Goal: Information Seeking & Learning: Learn about a topic

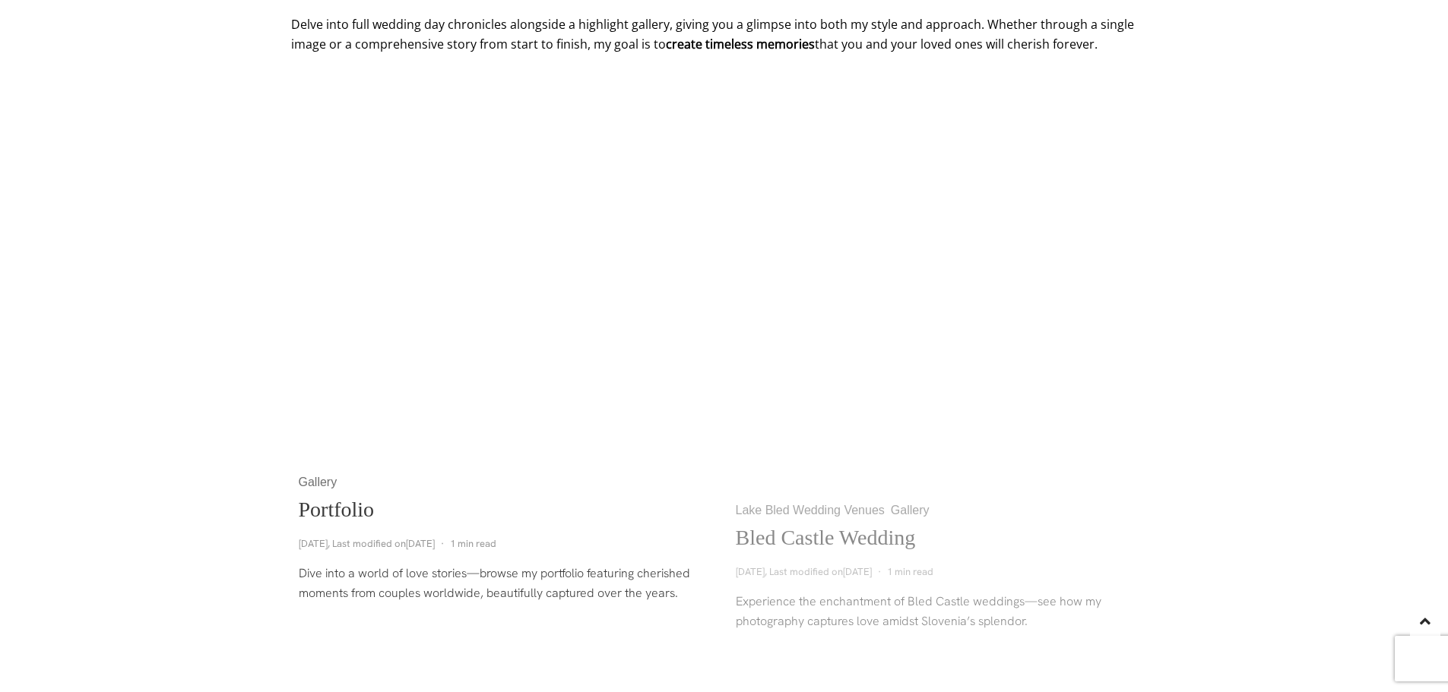
scroll to position [760, 0]
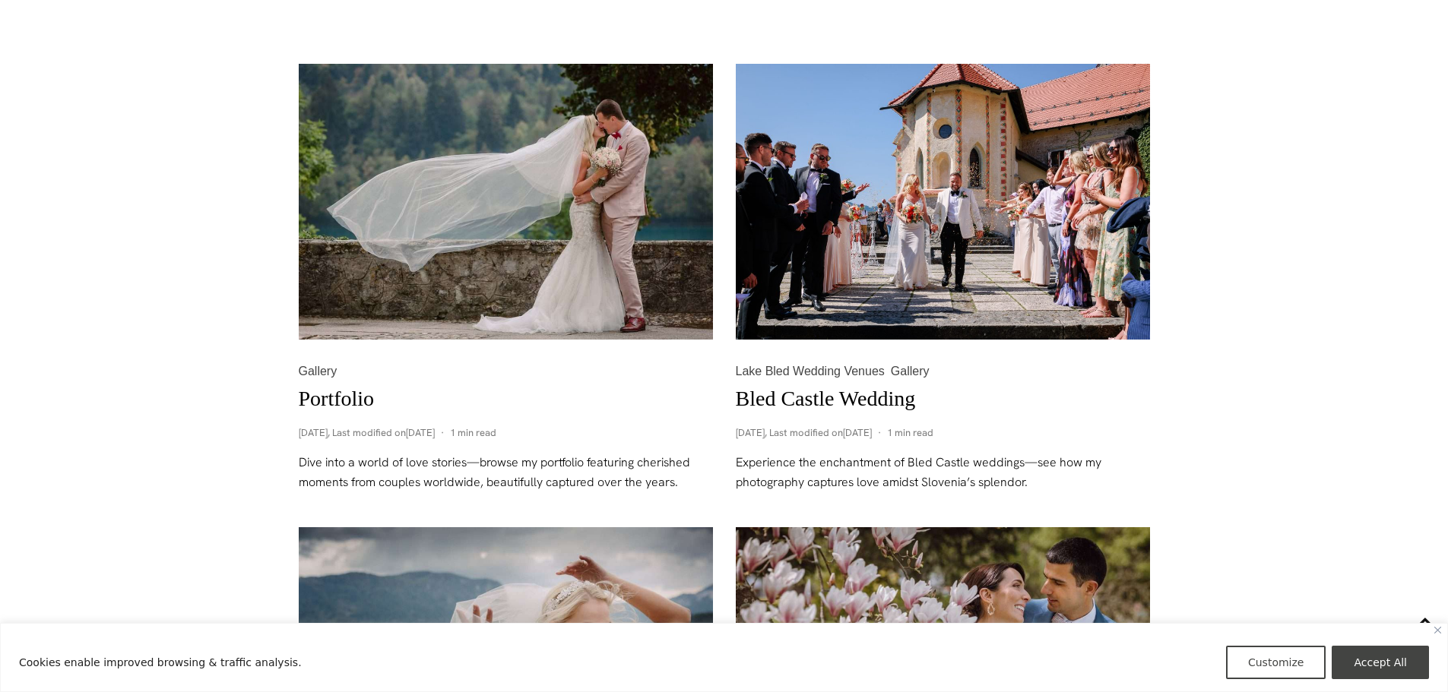
click at [551, 224] on img at bounding box center [506, 202] width 414 height 277
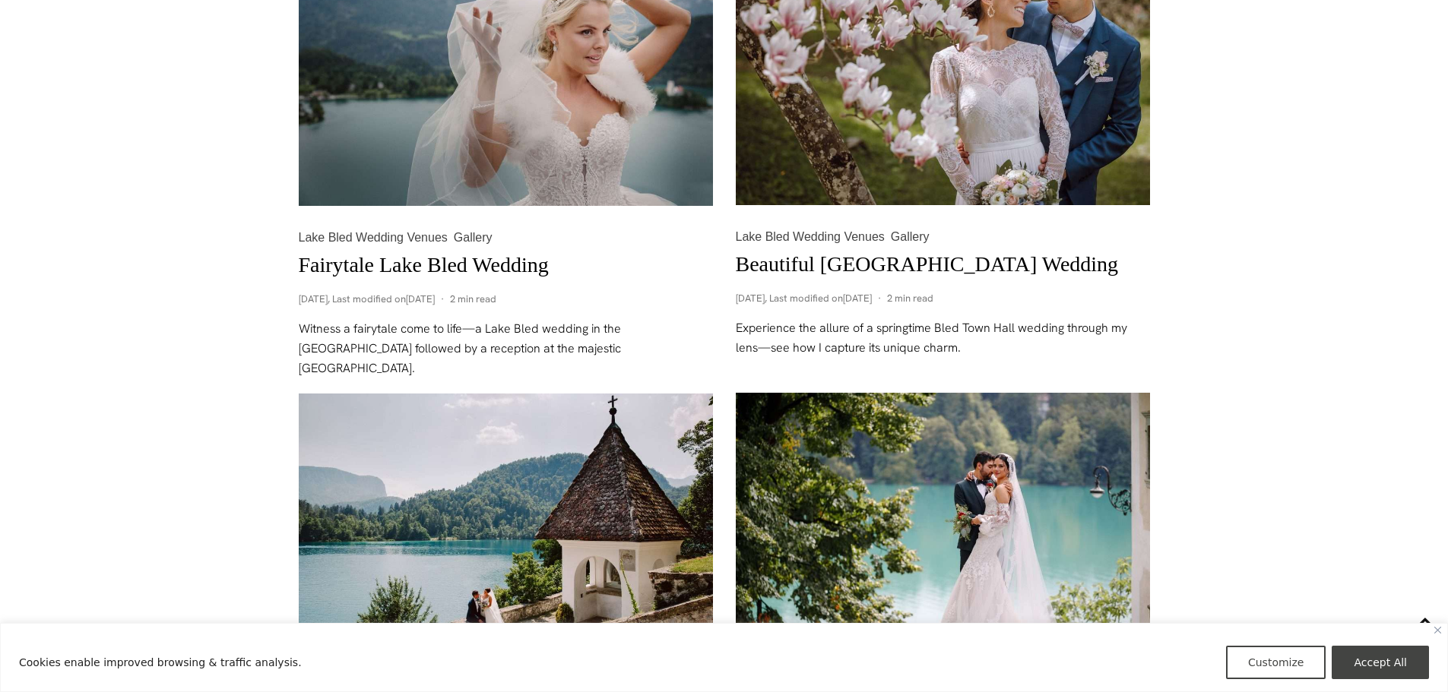
scroll to position [1368, 0]
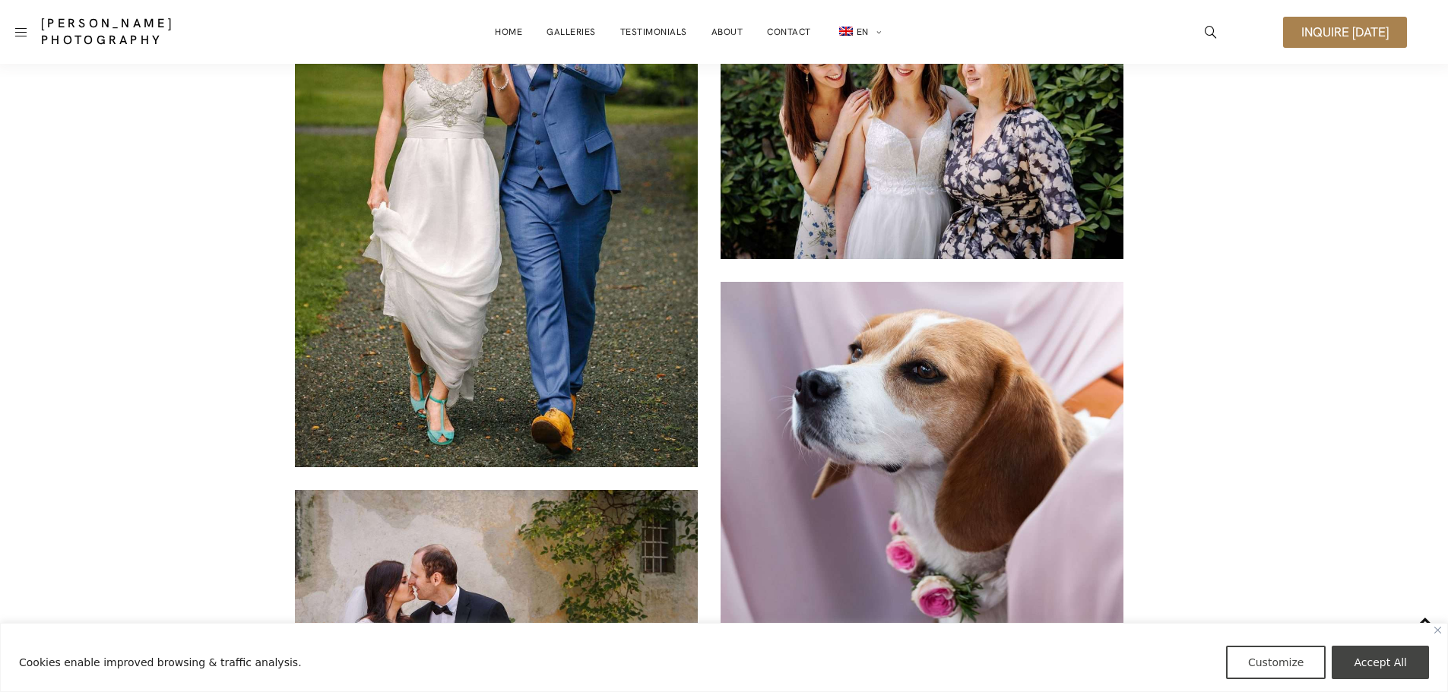
scroll to position [9457, 0]
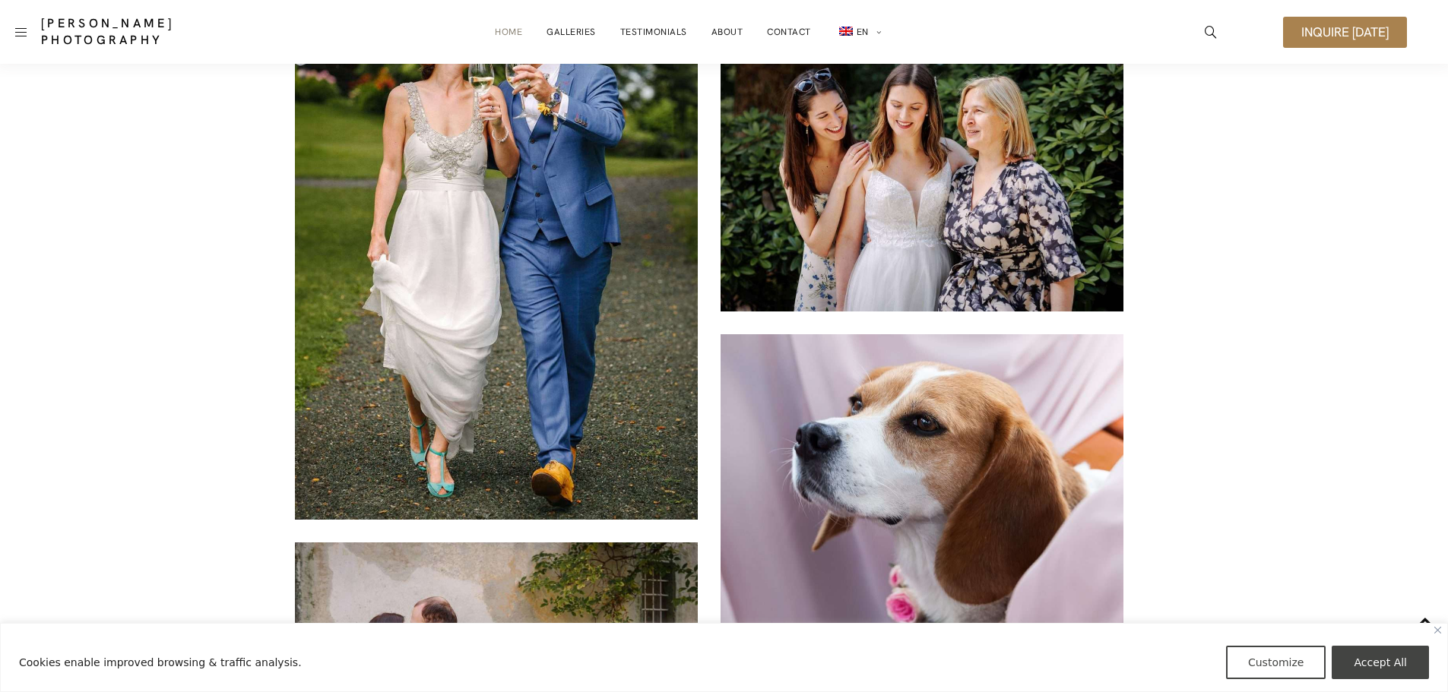
click at [506, 30] on link "Home" at bounding box center [508, 32] width 27 height 30
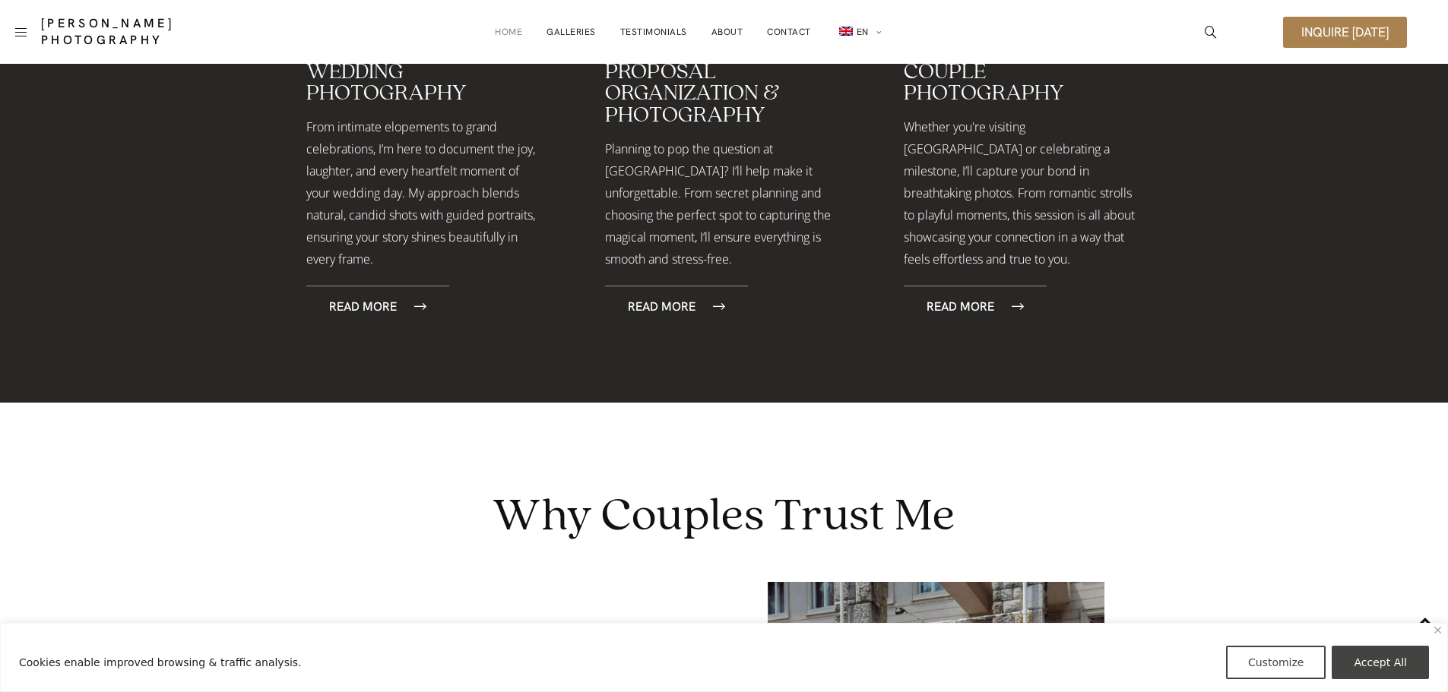
scroll to position [2204, 0]
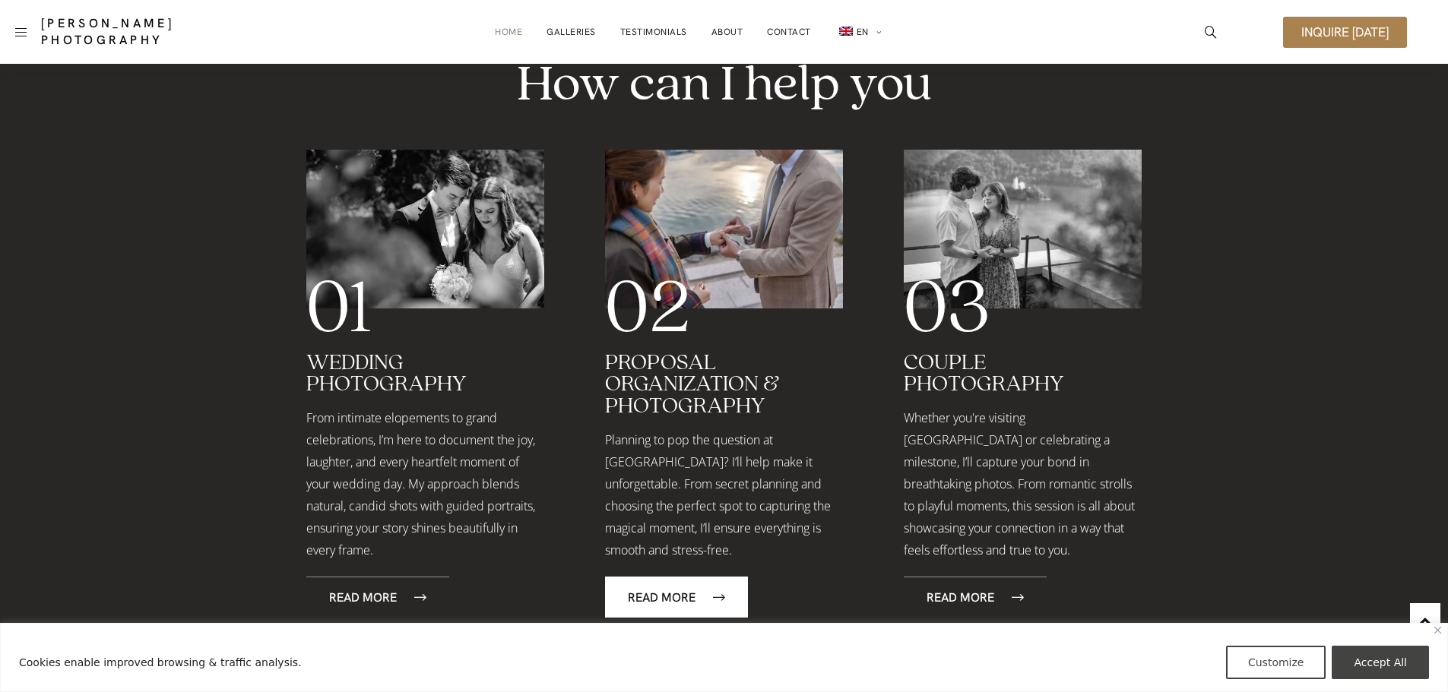
click at [710, 591] on span "Read More" at bounding box center [676, 597] width 97 height 13
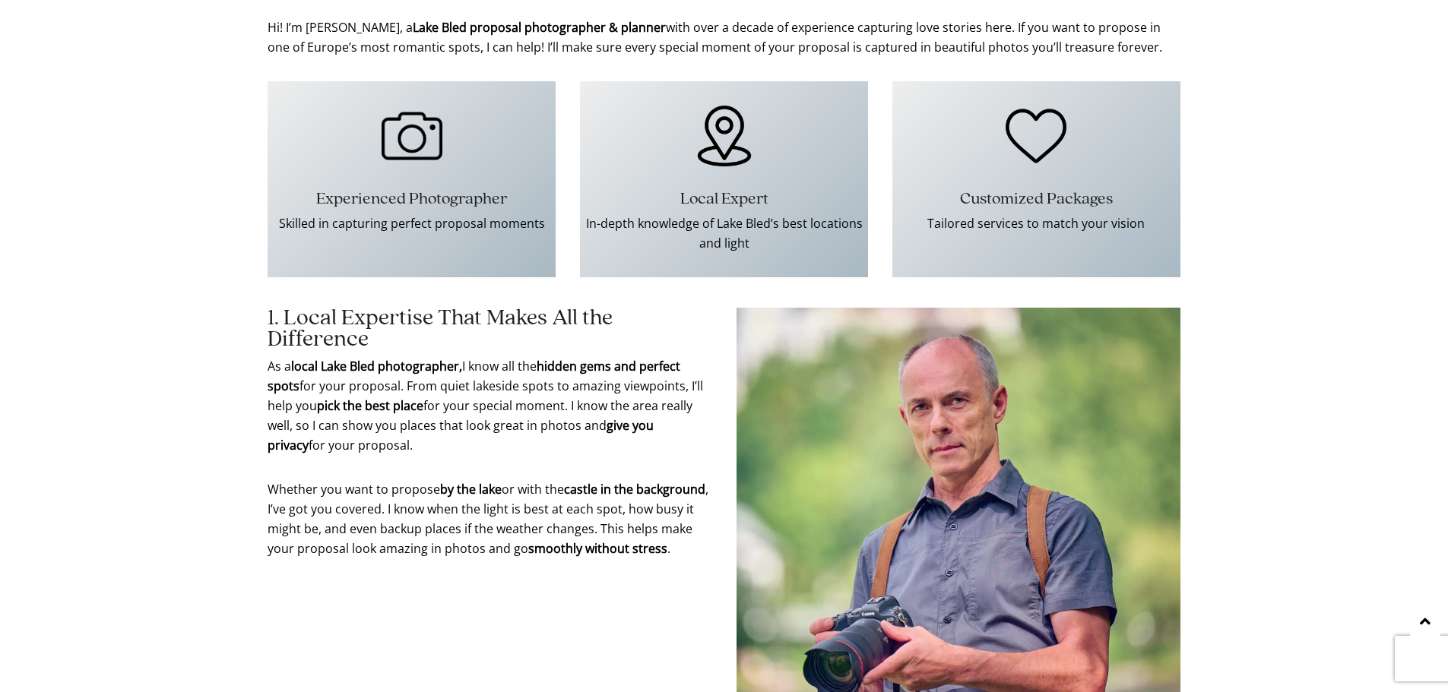
scroll to position [760, 0]
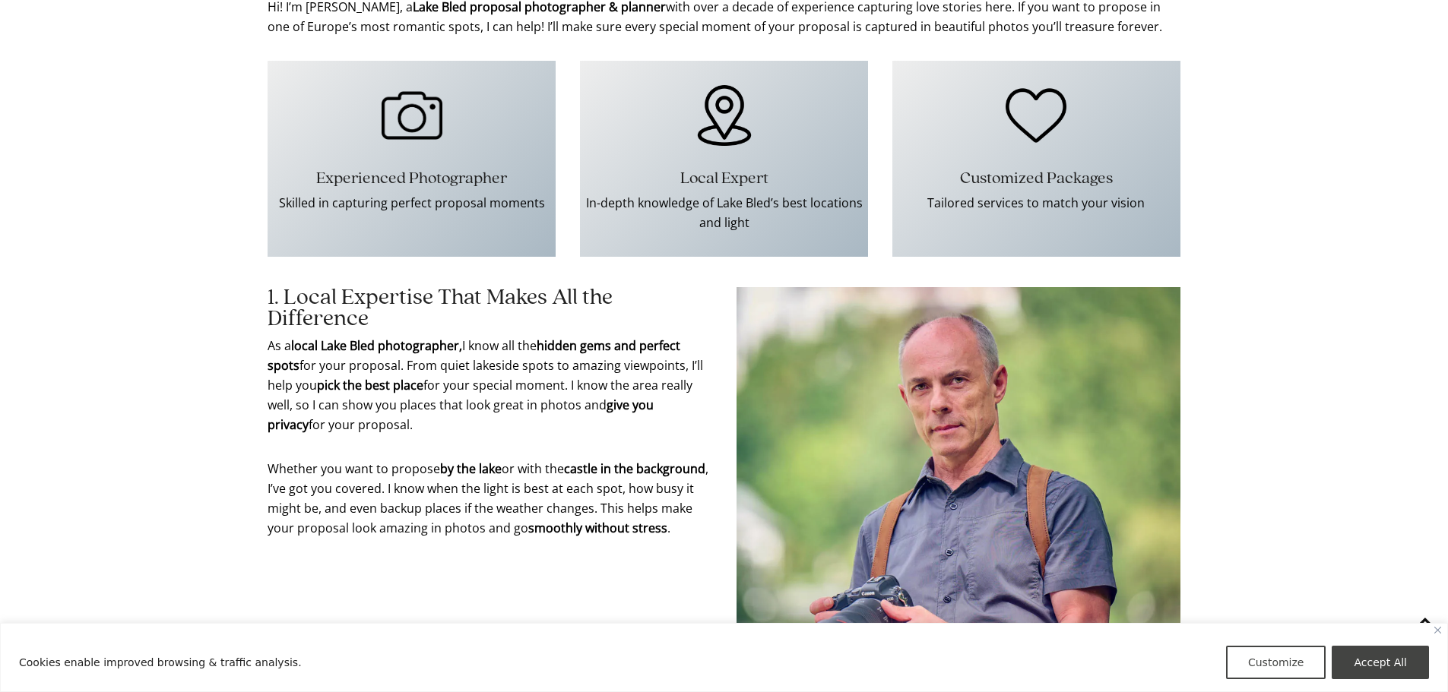
click at [634, 201] on p "In-depth knowledge of Lake Bled’s best locations and light" at bounding box center [724, 213] width 288 height 40
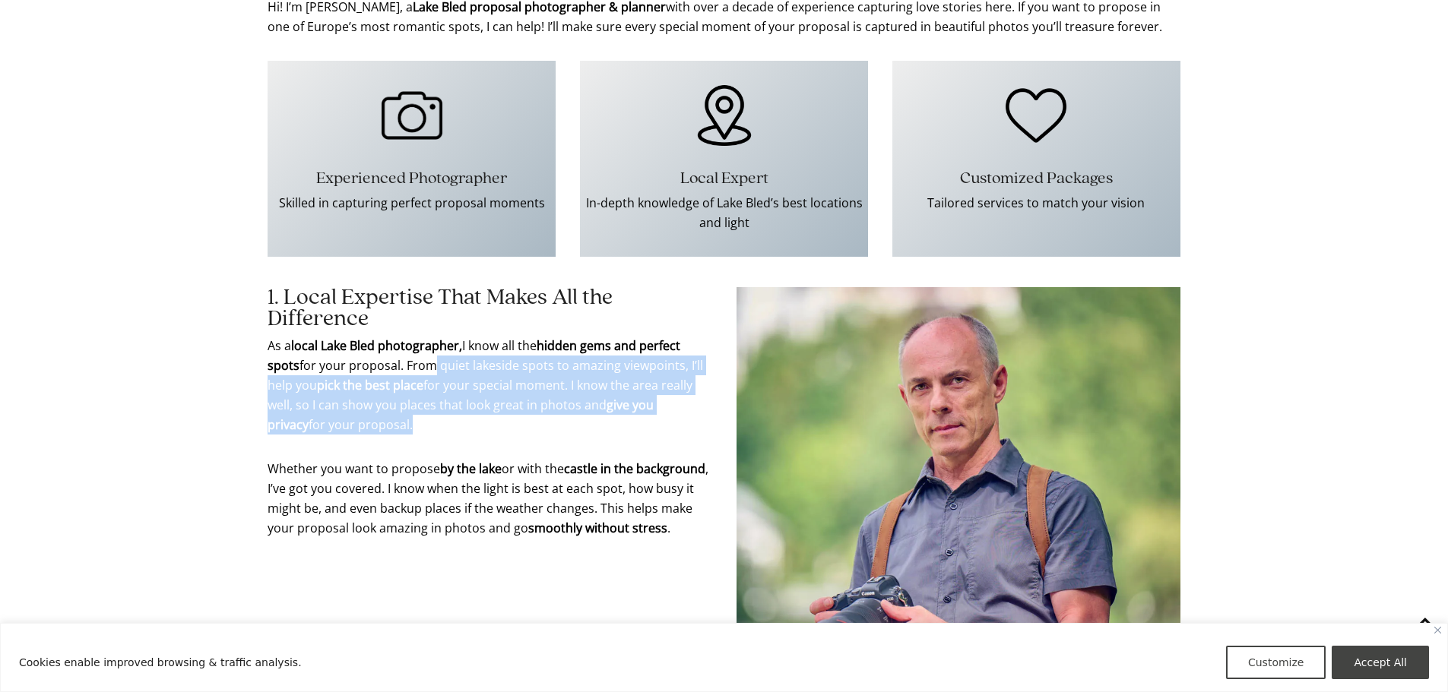
drag, startPoint x: 430, startPoint y: 369, endPoint x: 719, endPoint y: 422, distance: 293.8
click at [719, 422] on div "1. Local Expertise That Makes All the Difference As a local Lake Bled photograp…" at bounding box center [723, 521] width 913 height 468
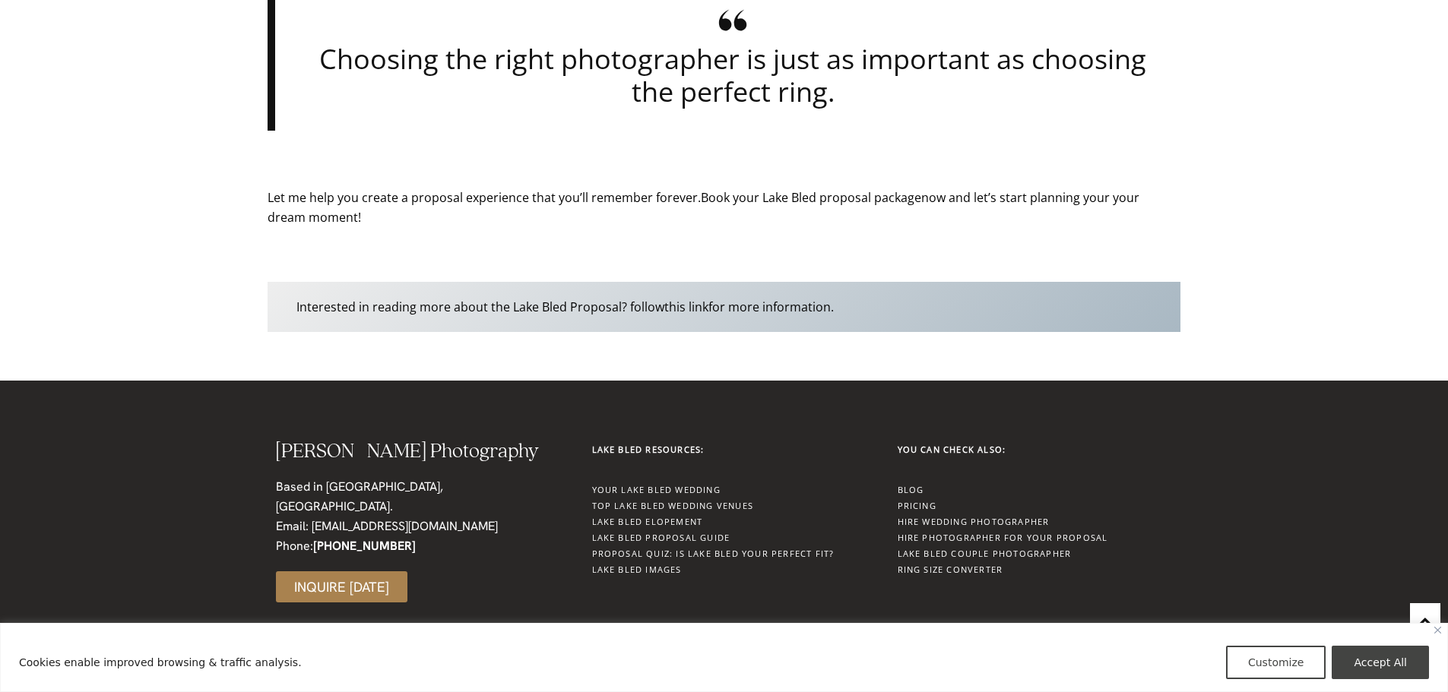
scroll to position [4658, 0]
